Goal: Navigation & Orientation: Find specific page/section

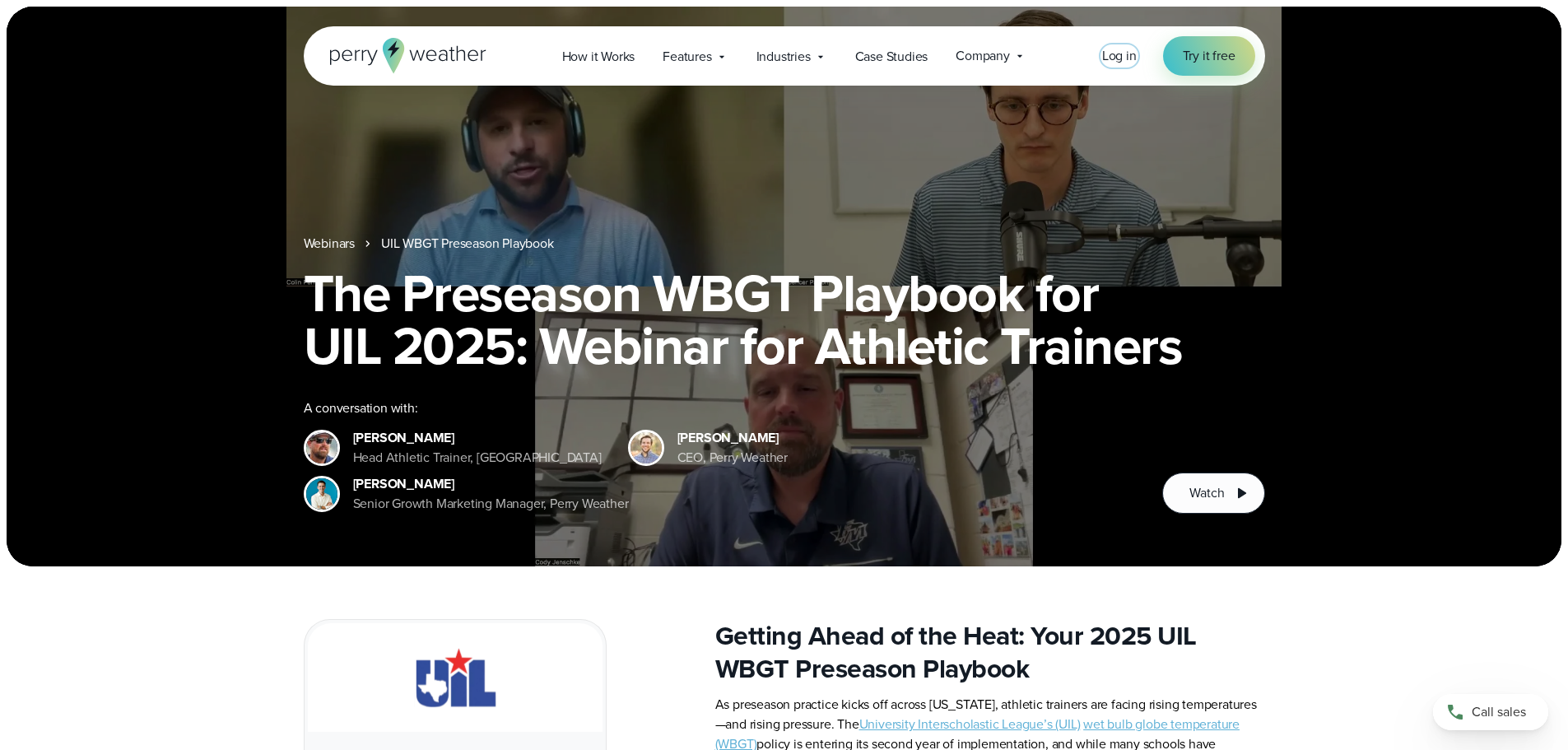
click at [1119, 58] on span "Log in" at bounding box center [1119, 55] width 34 height 19
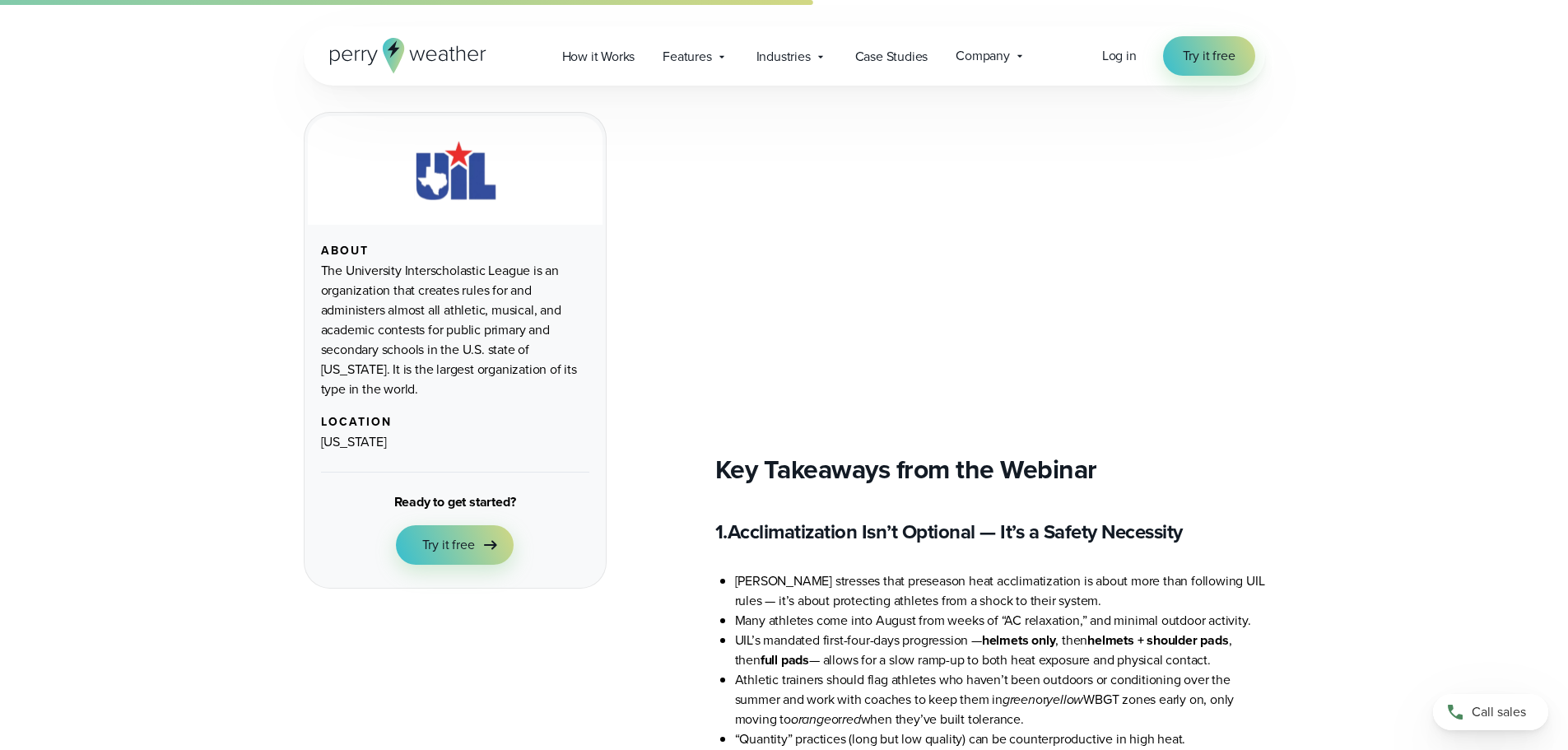
scroll to position [1893, 0]
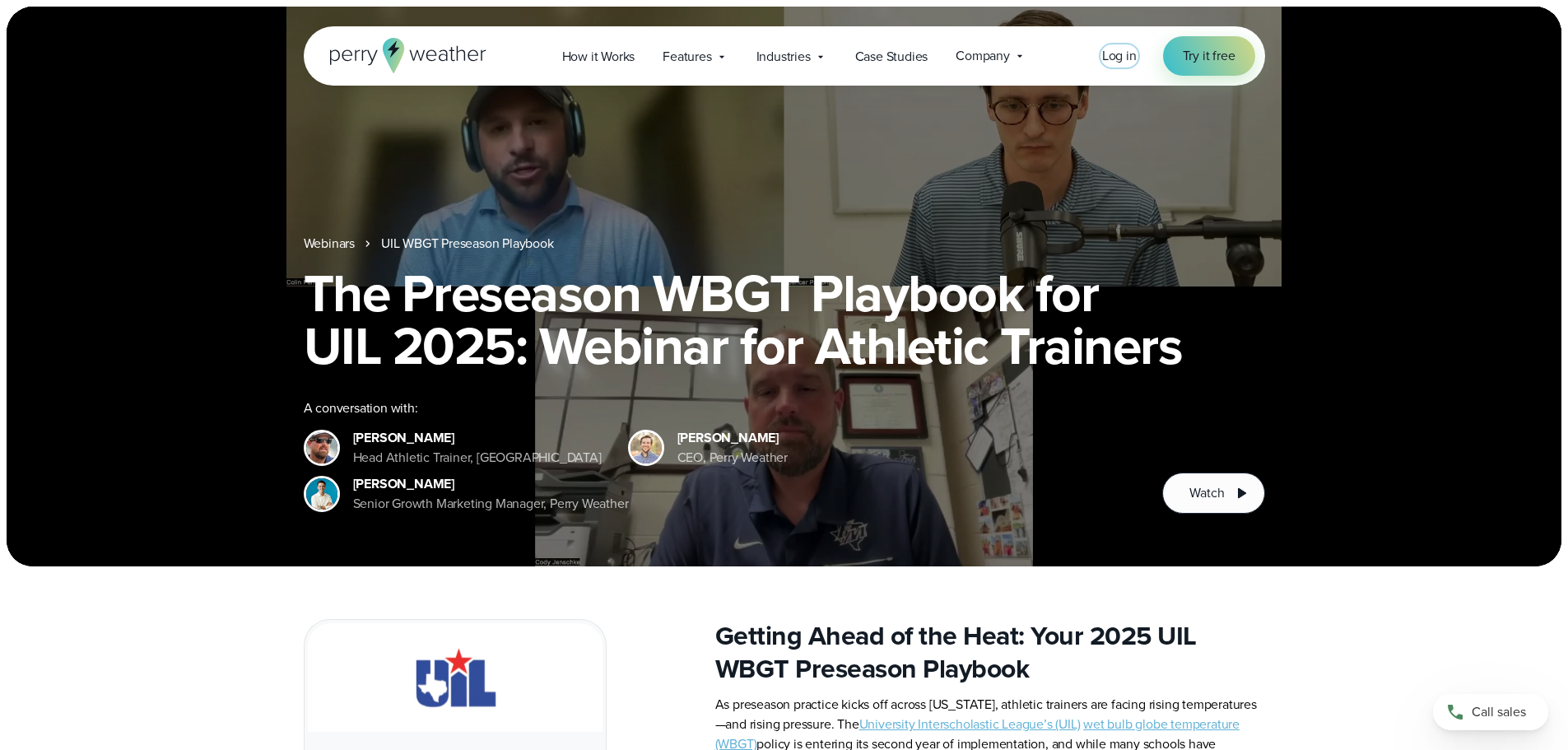
drag, startPoint x: 0, startPoint y: 0, endPoint x: 1112, endPoint y: 59, distance: 1113.6
click at [1112, 59] on span "Log in" at bounding box center [1119, 55] width 34 height 19
click at [996, 56] on span "Company" at bounding box center [982, 56] width 55 height 20
